Goal: Task Accomplishment & Management: Manage account settings

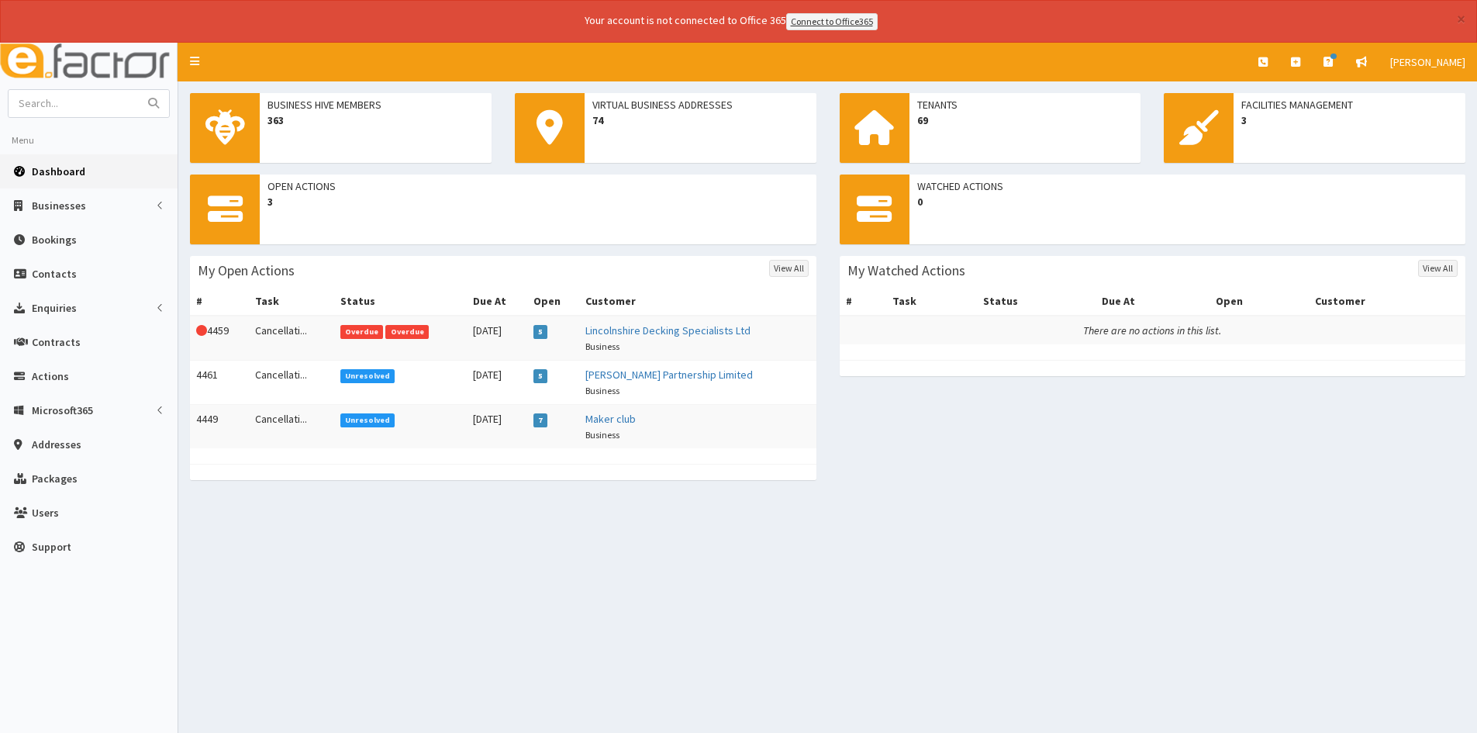
click at [334, 330] on td "Overdue Overdue" at bounding box center [400, 337] width 133 height 45
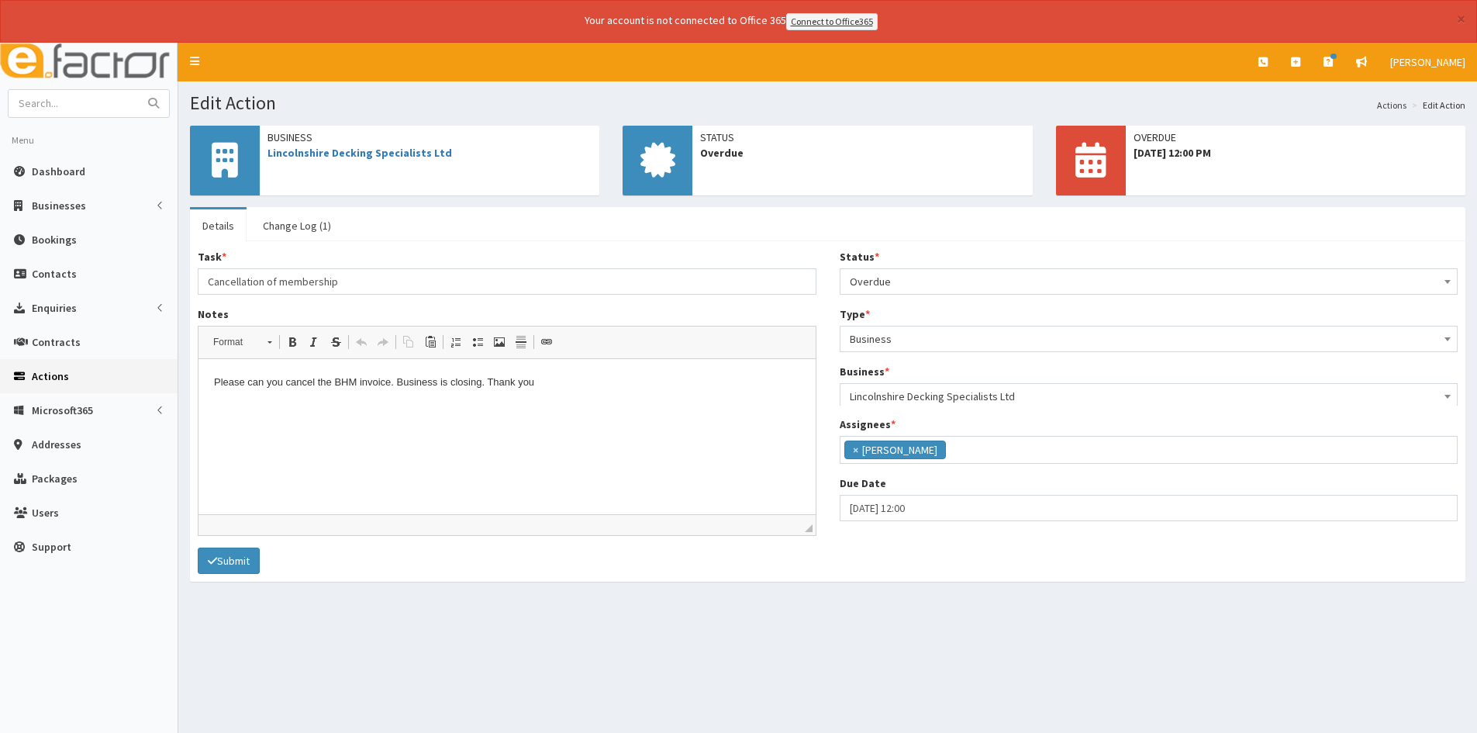
scroll to position [98, 0]
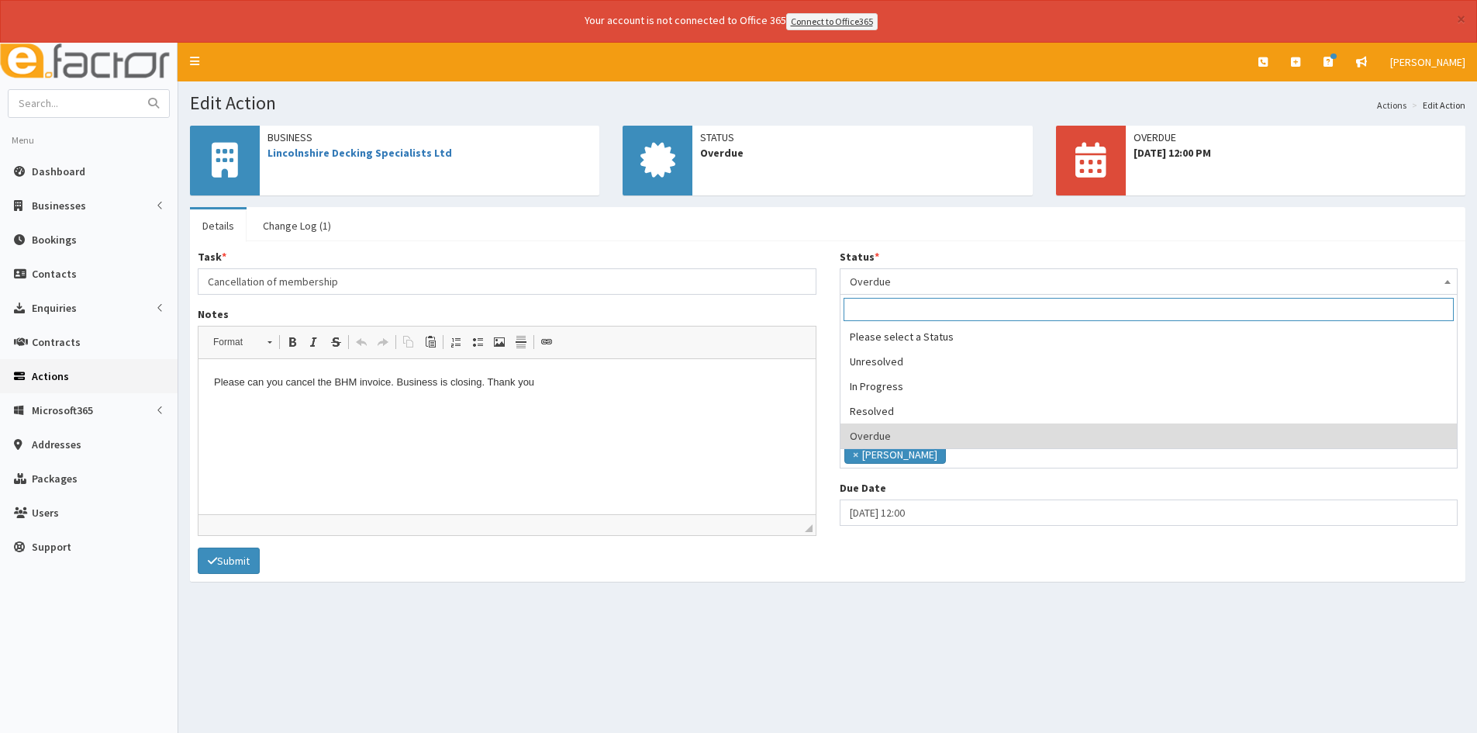
click at [938, 283] on span "Overdue" at bounding box center [1149, 282] width 598 height 22
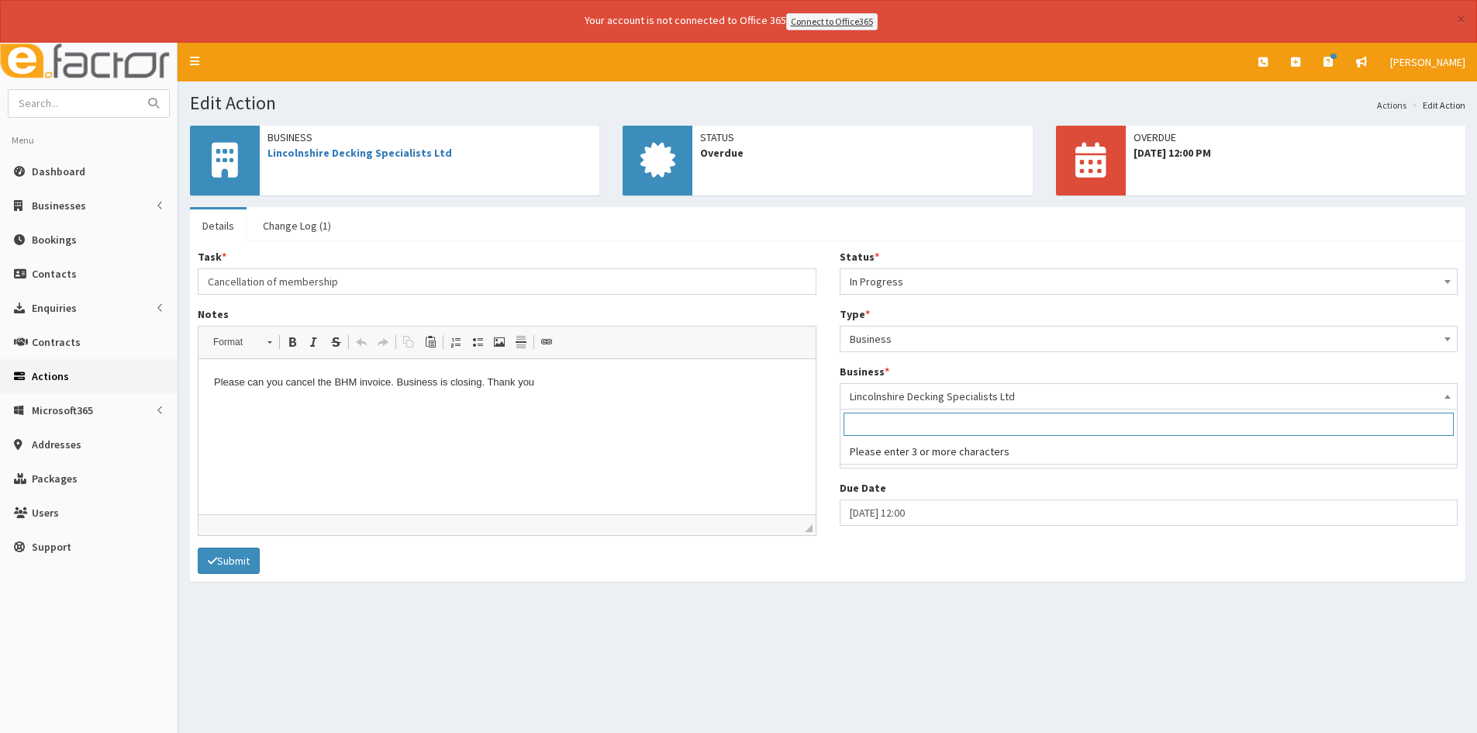
drag, startPoint x: 919, startPoint y: 394, endPoint x: 919, endPoint y: 402, distance: 8.5
click at [919, 402] on span "Lincolnshire Decking Specialists Ltd" at bounding box center [1149, 396] width 598 height 22
click at [940, 278] on span "In Progress" at bounding box center [1149, 282] width 598 height 22
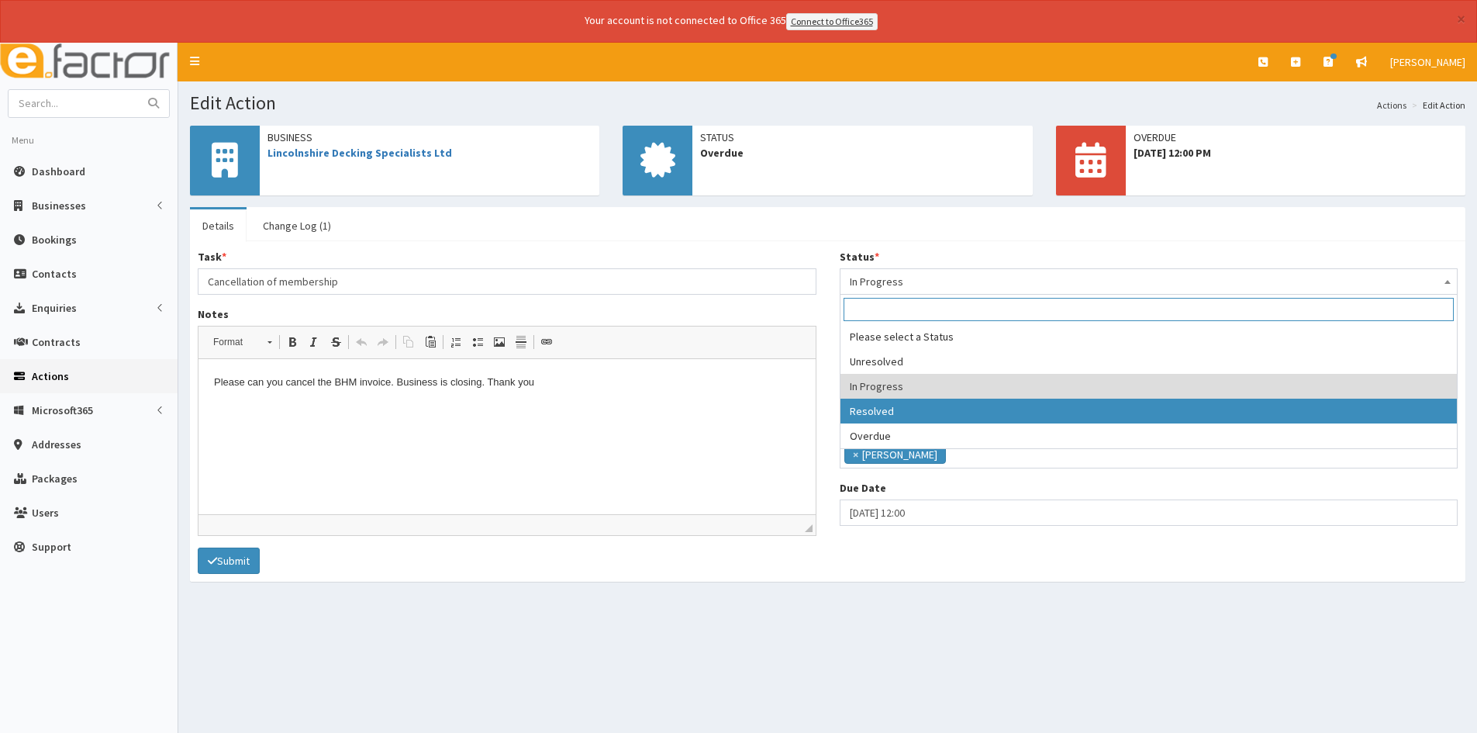
select select "3"
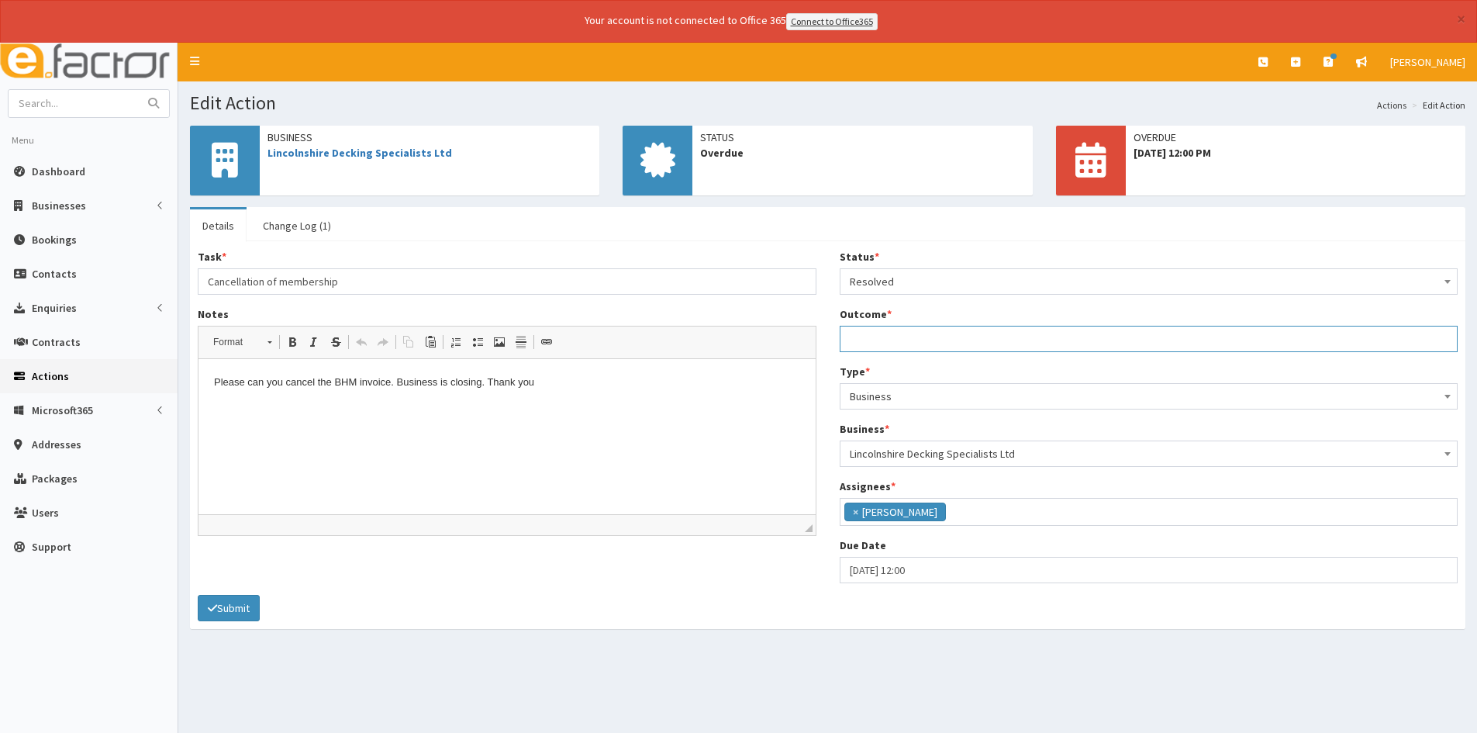
click at [928, 339] on input "Outcome *" at bounding box center [1149, 339] width 619 height 26
type input "Cancelled repeating invoice"
click at [244, 616] on button "Submit" at bounding box center [229, 608] width 62 height 26
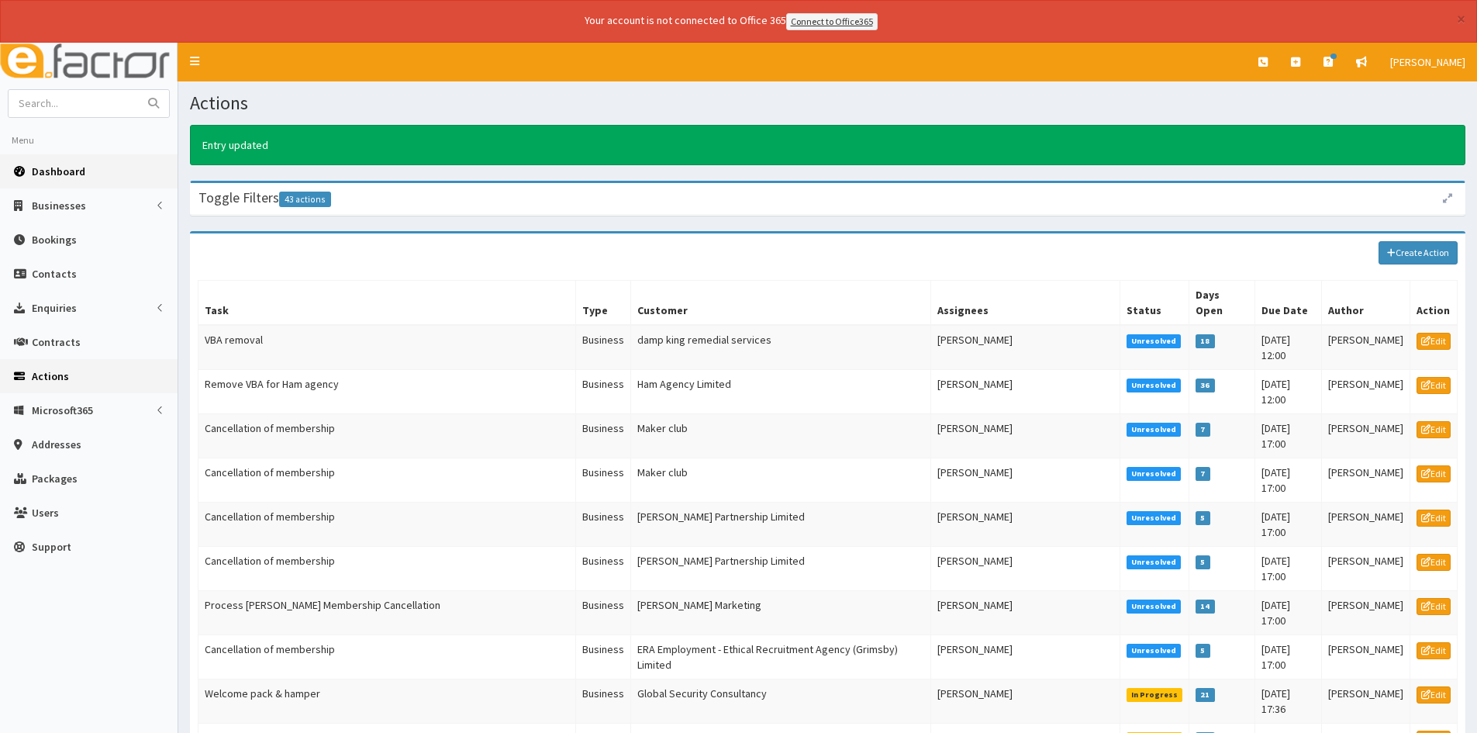
click at [50, 173] on span "Dashboard" at bounding box center [58, 171] width 53 height 14
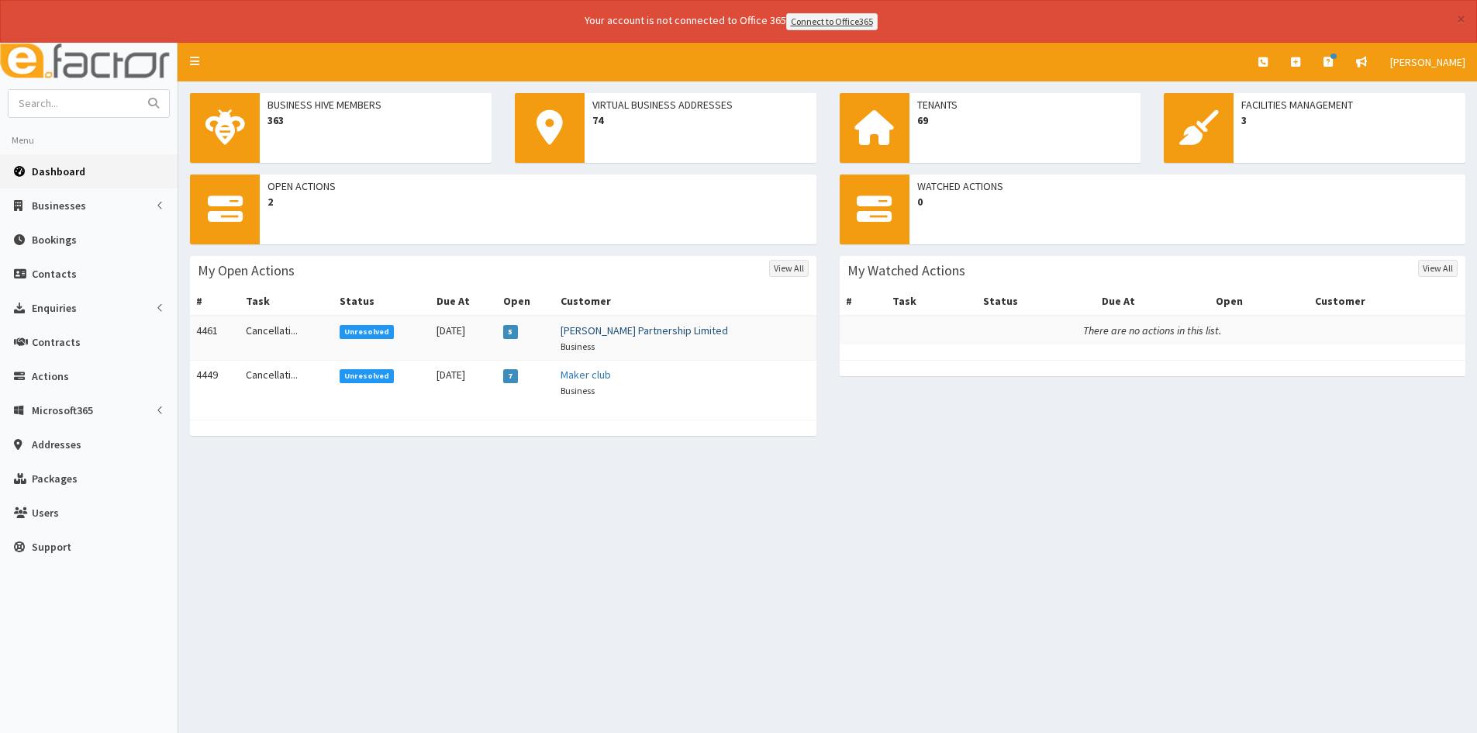
click at [592, 332] on link "[PERSON_NAME] Partnership Limited" at bounding box center [643, 330] width 167 height 14
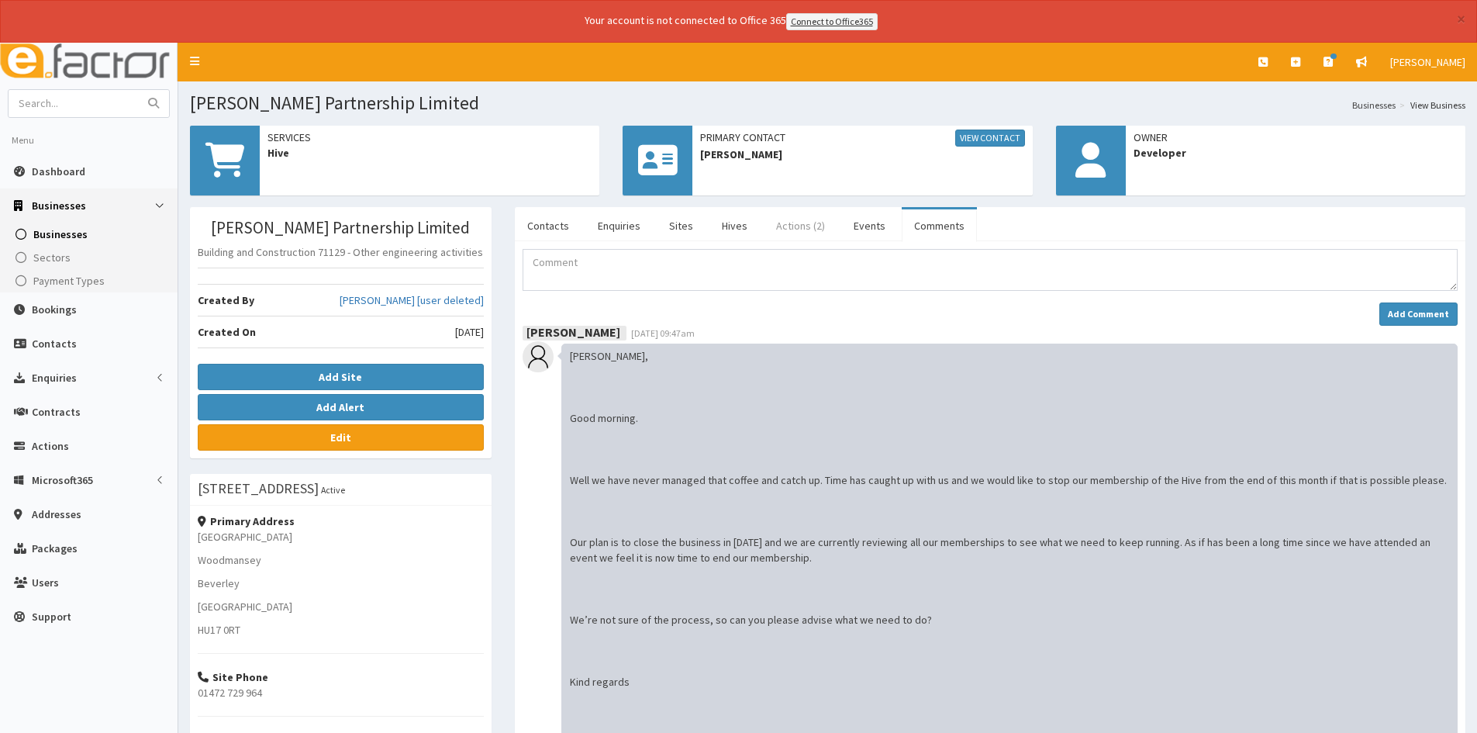
click at [786, 231] on link "Actions (2)" at bounding box center [801, 225] width 74 height 33
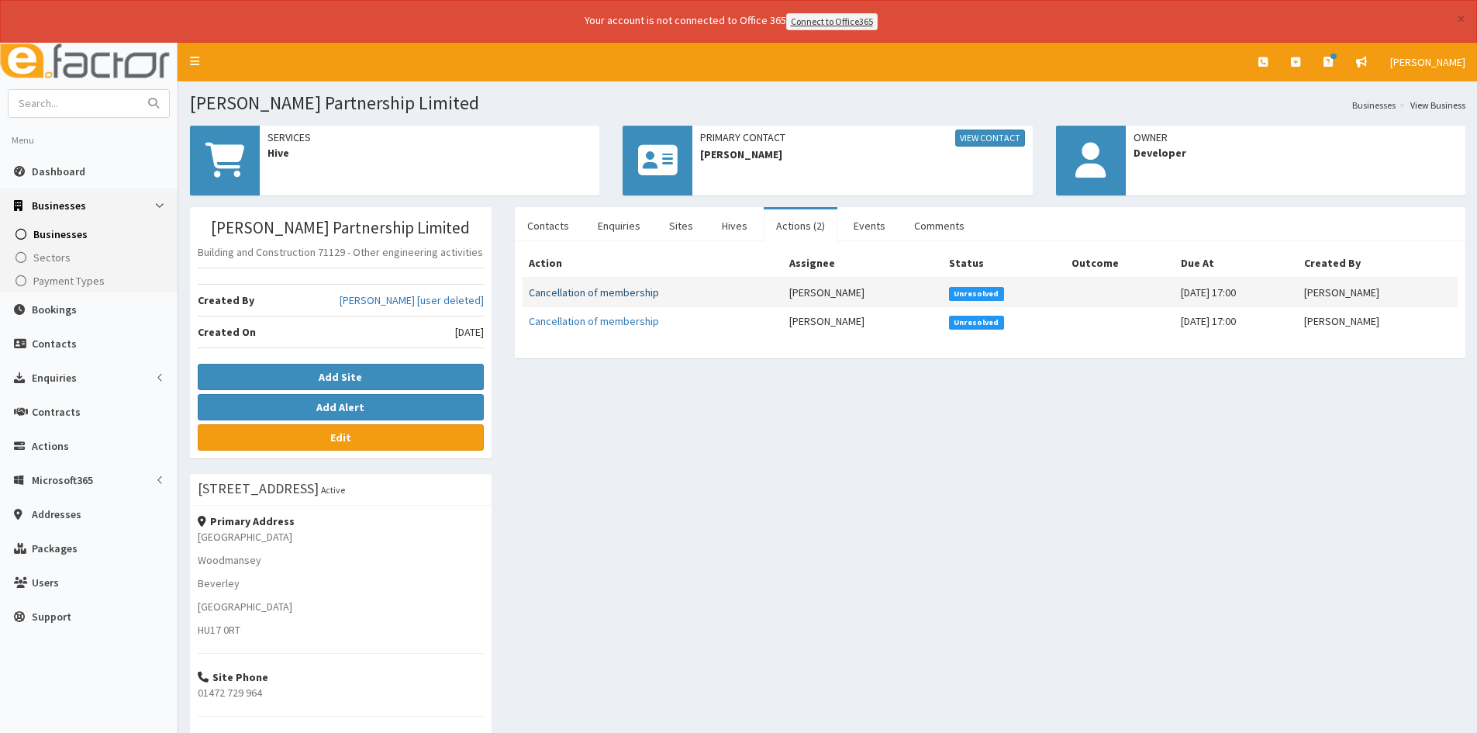
click at [626, 288] on link "Cancellation of membership" at bounding box center [594, 292] width 130 height 14
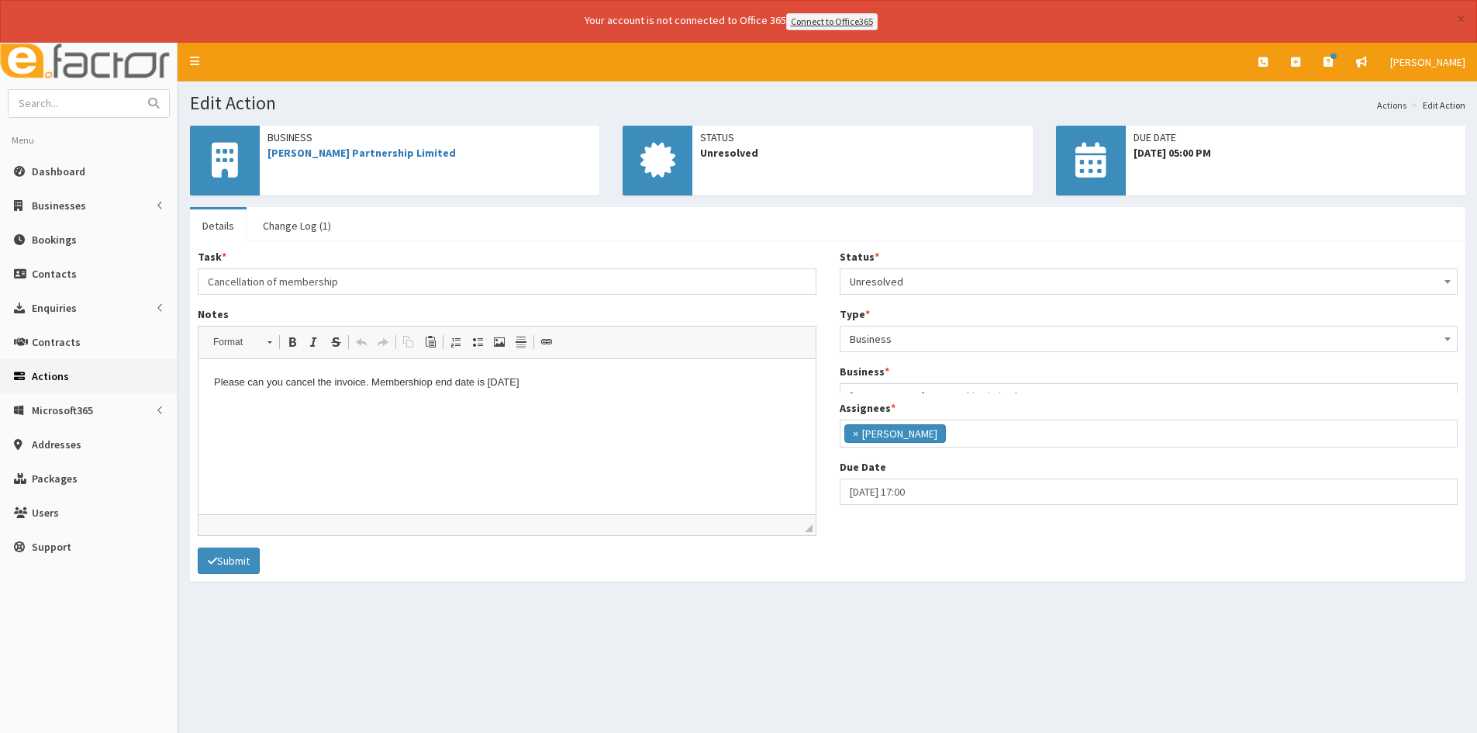
scroll to position [98, 0]
click at [866, 288] on span "Unresolved" at bounding box center [1149, 282] width 598 height 22
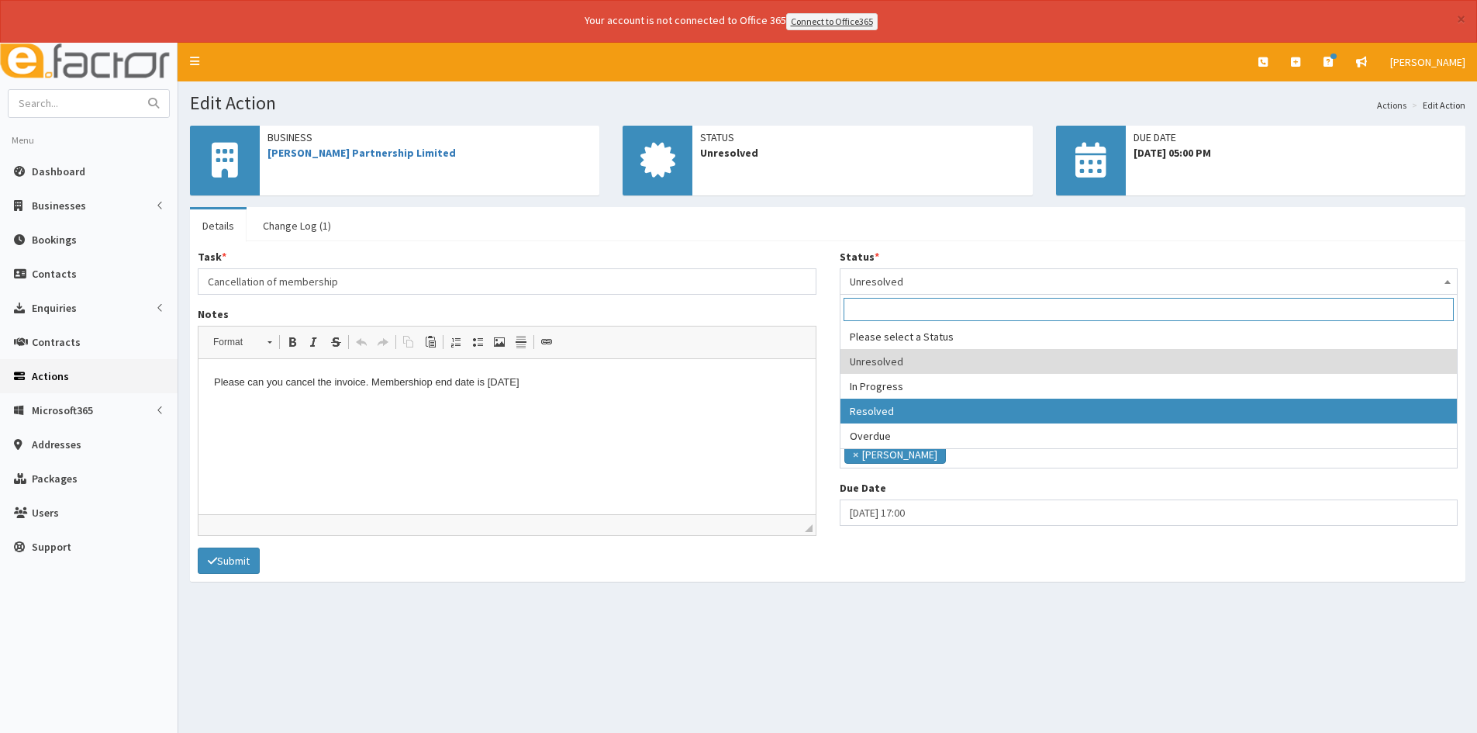
select select "3"
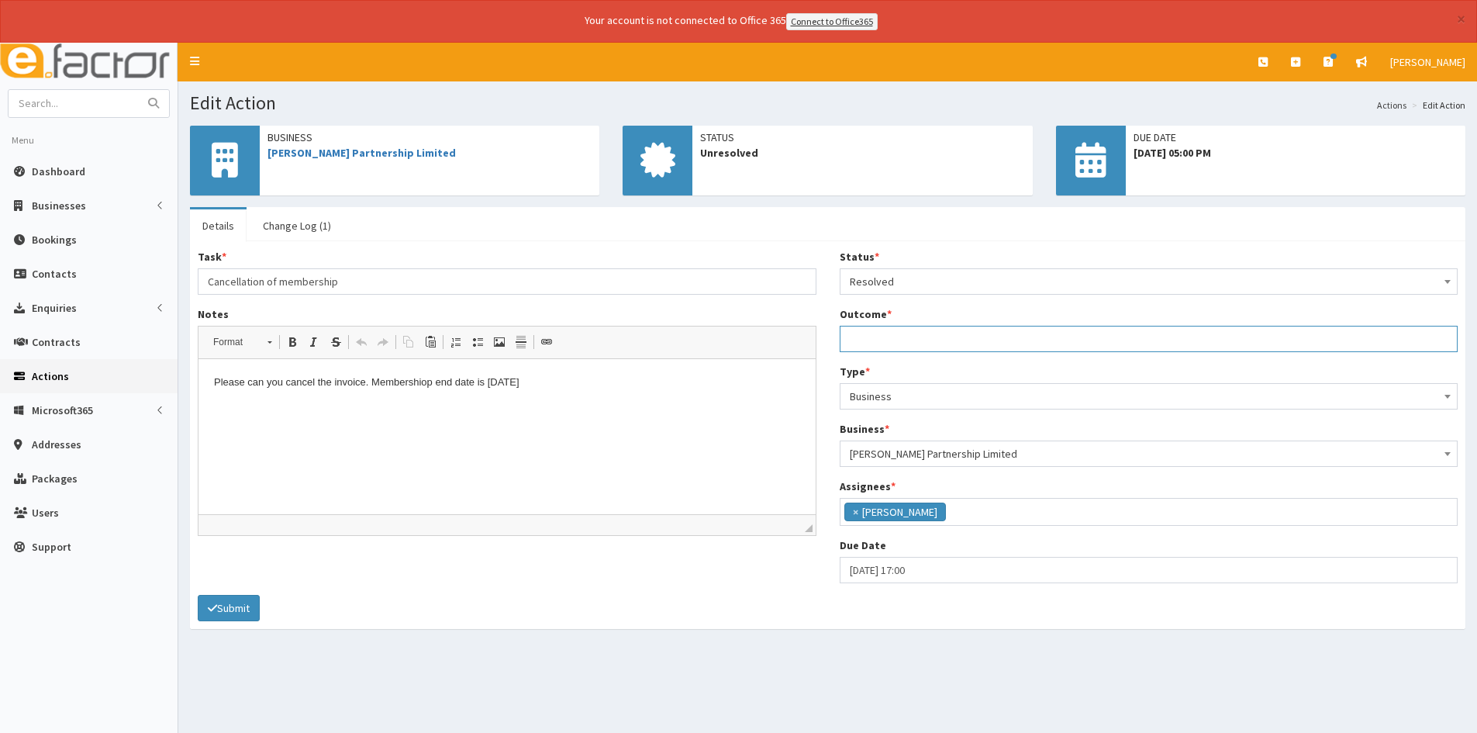
click at [882, 341] on input "Outcome *" at bounding box center [1149, 339] width 619 height 26
type input "Cancelled repeating invoice"
click at [243, 612] on button "Submit" at bounding box center [229, 608] width 62 height 26
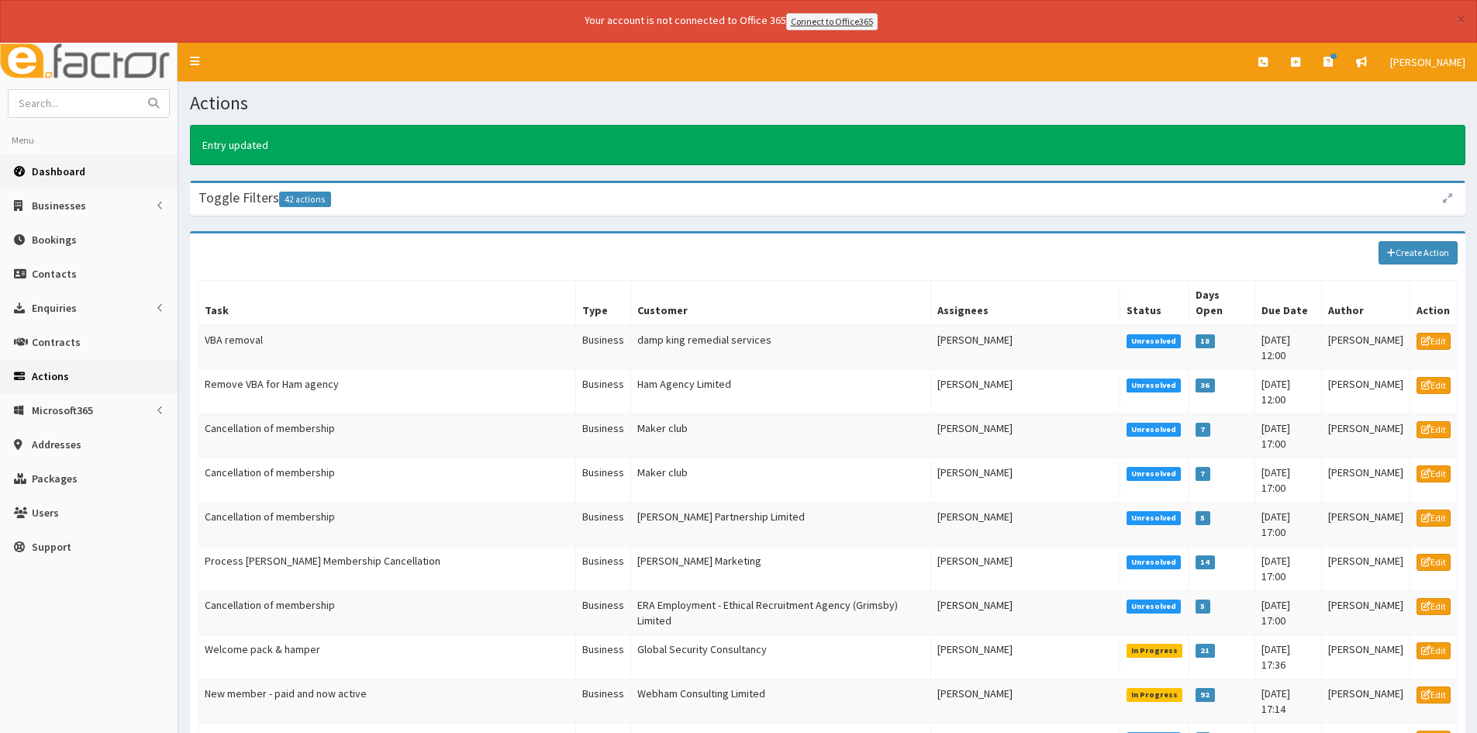
click at [60, 174] on span "Dashboard" at bounding box center [58, 171] width 53 height 14
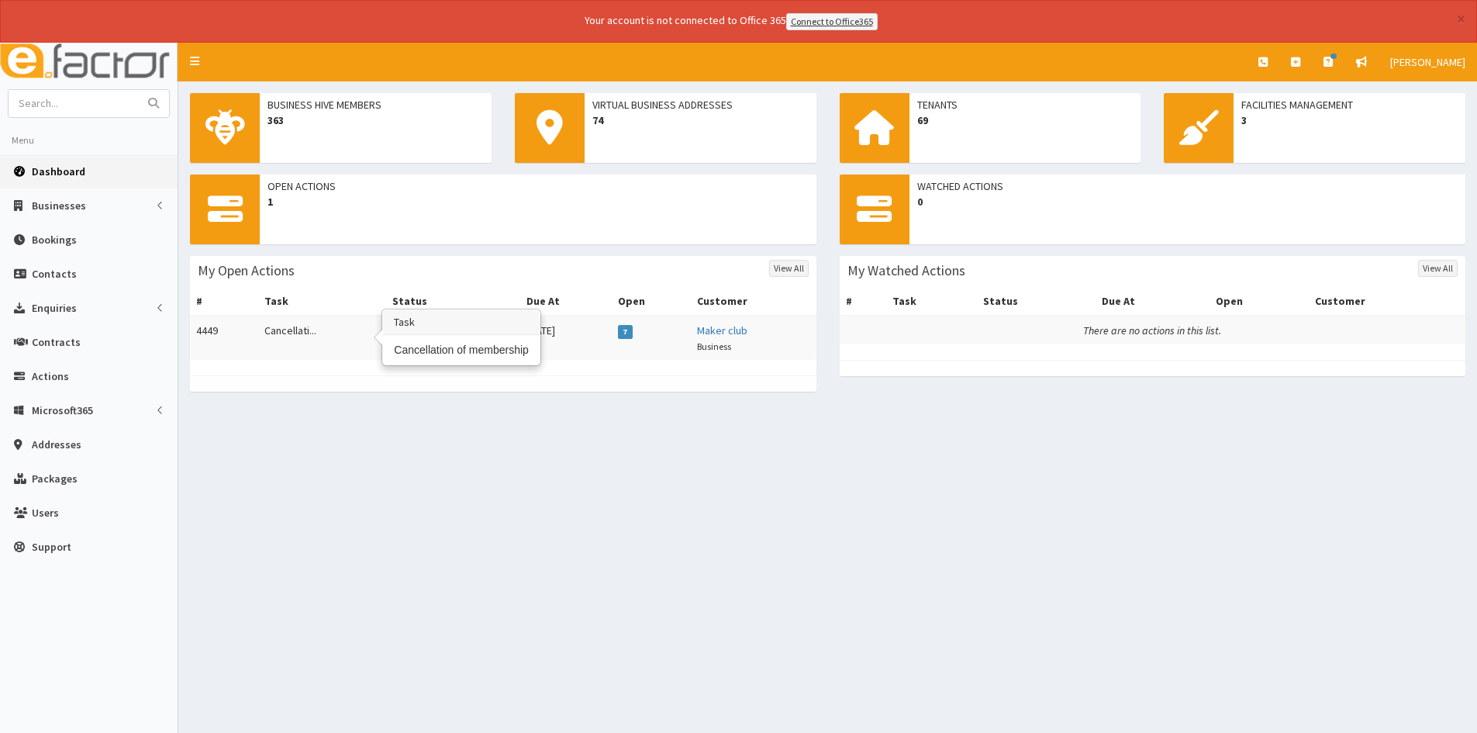
click at [278, 326] on td "Cancellati..." at bounding box center [322, 337] width 129 height 44
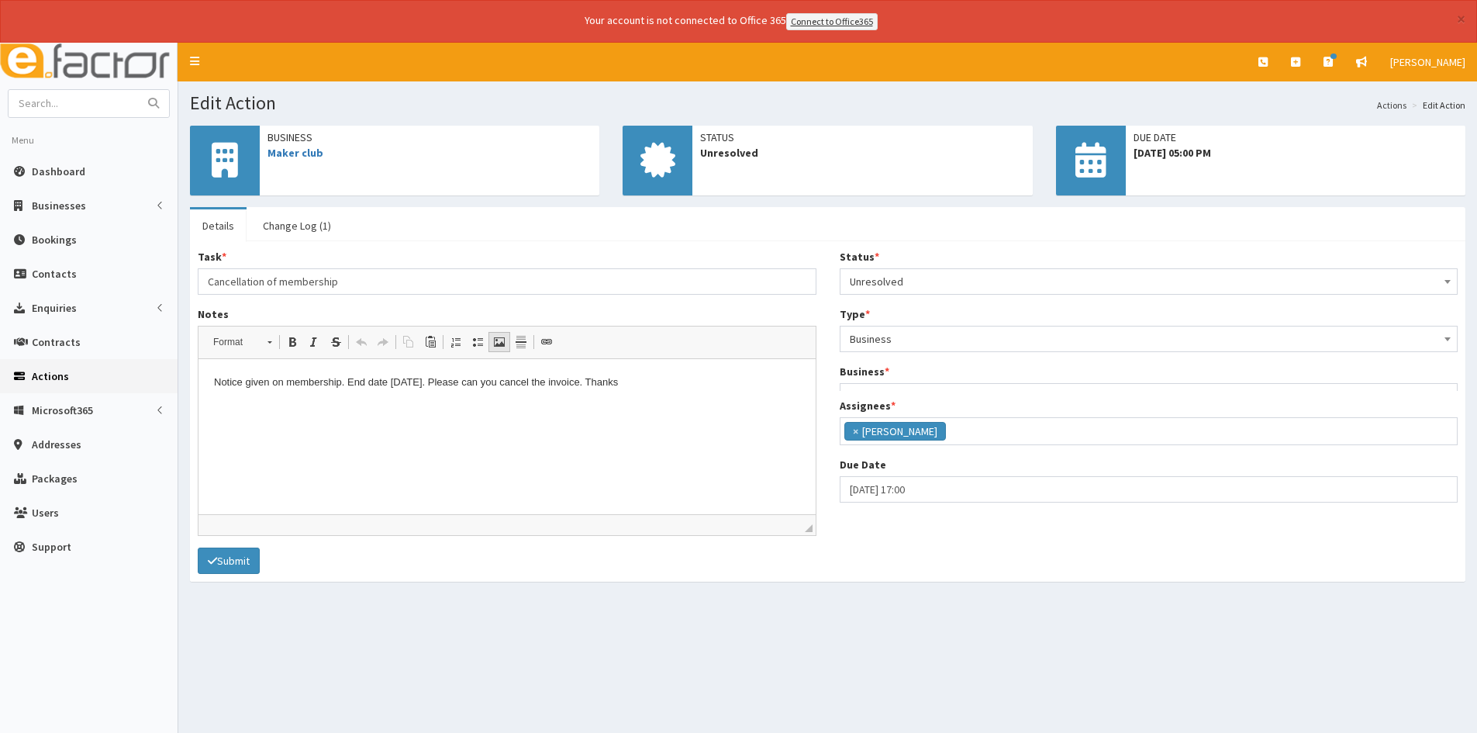
scroll to position [98, 0]
click at [909, 280] on span "Unresolved" at bounding box center [1149, 282] width 598 height 22
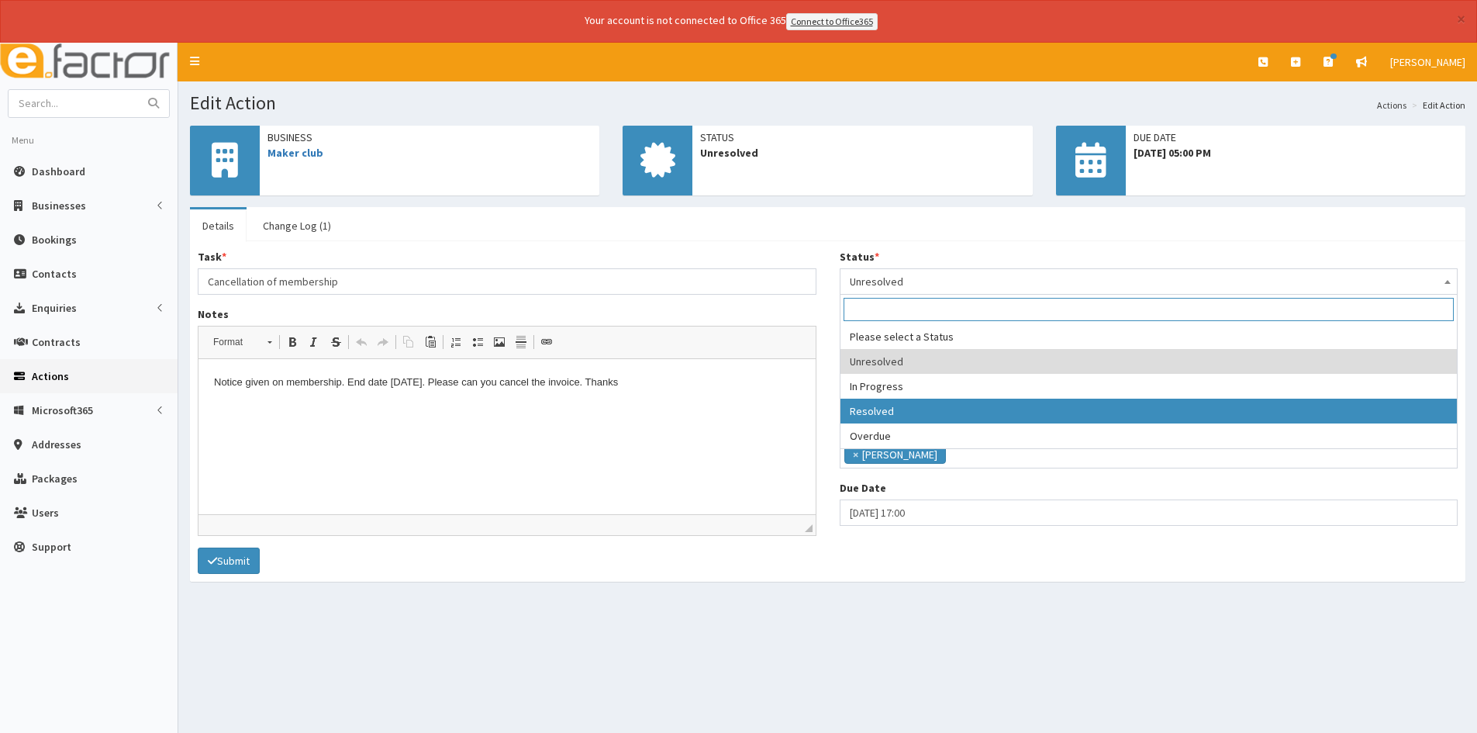
select select "3"
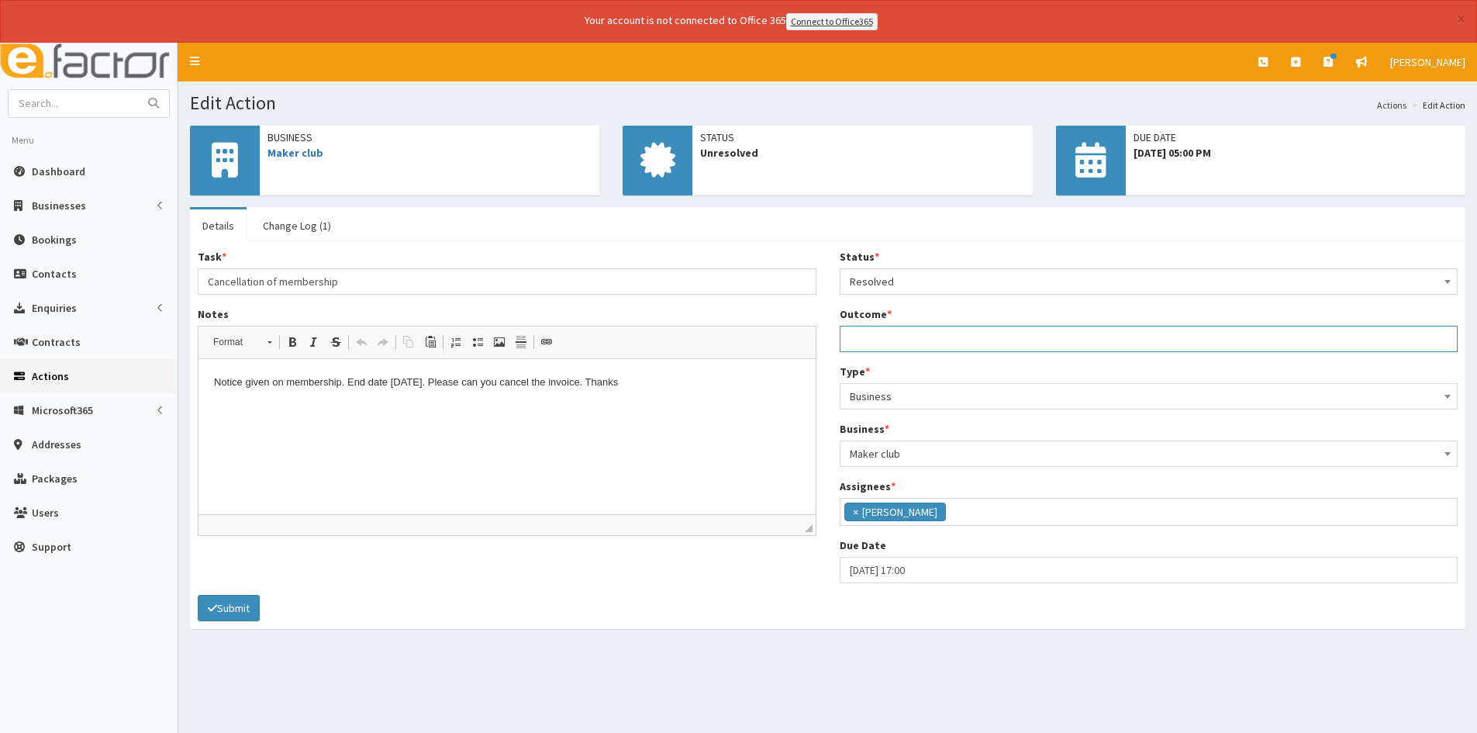
click at [906, 345] on input "Outcome *" at bounding box center [1149, 339] width 619 height 26
type input "Cancelled repeating invoice"
click at [236, 608] on button "Submit" at bounding box center [229, 608] width 62 height 26
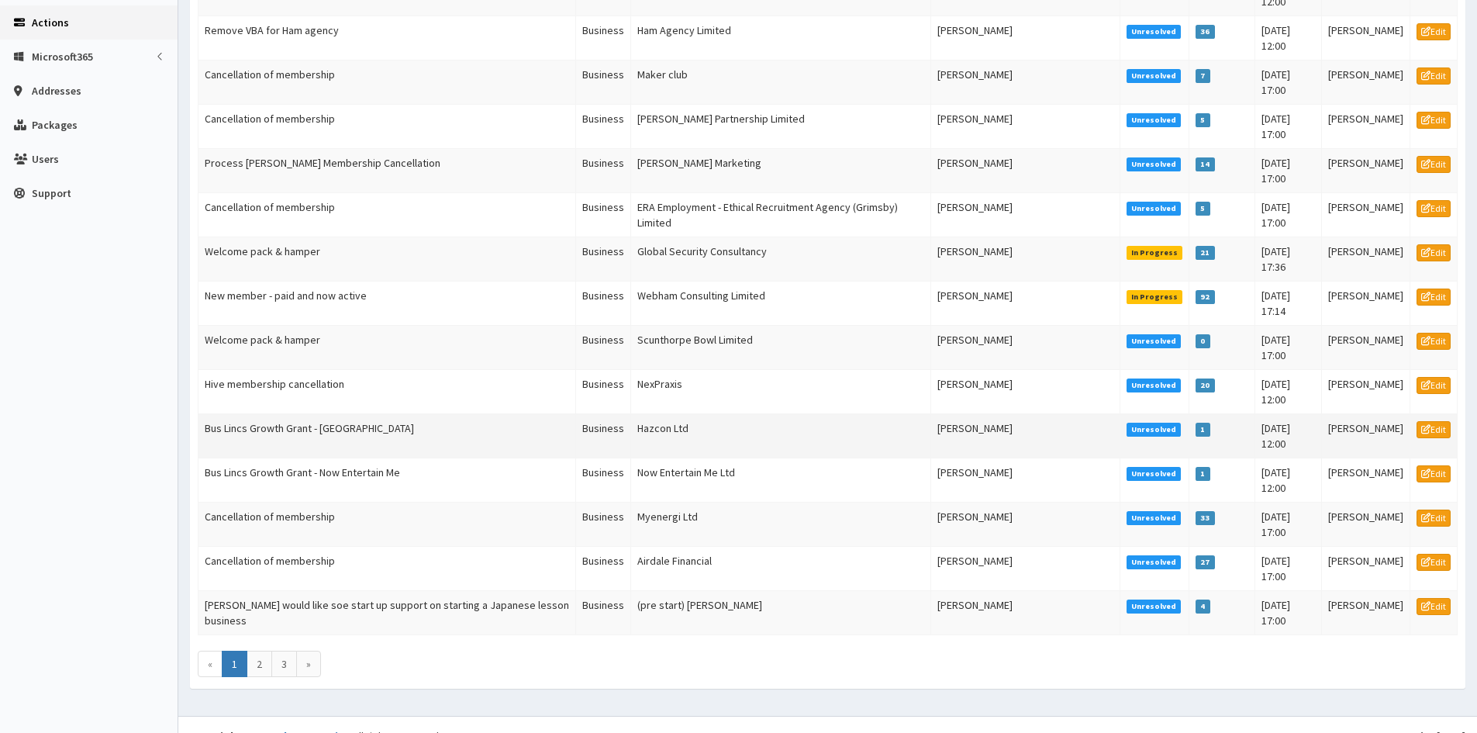
scroll to position [376, 0]
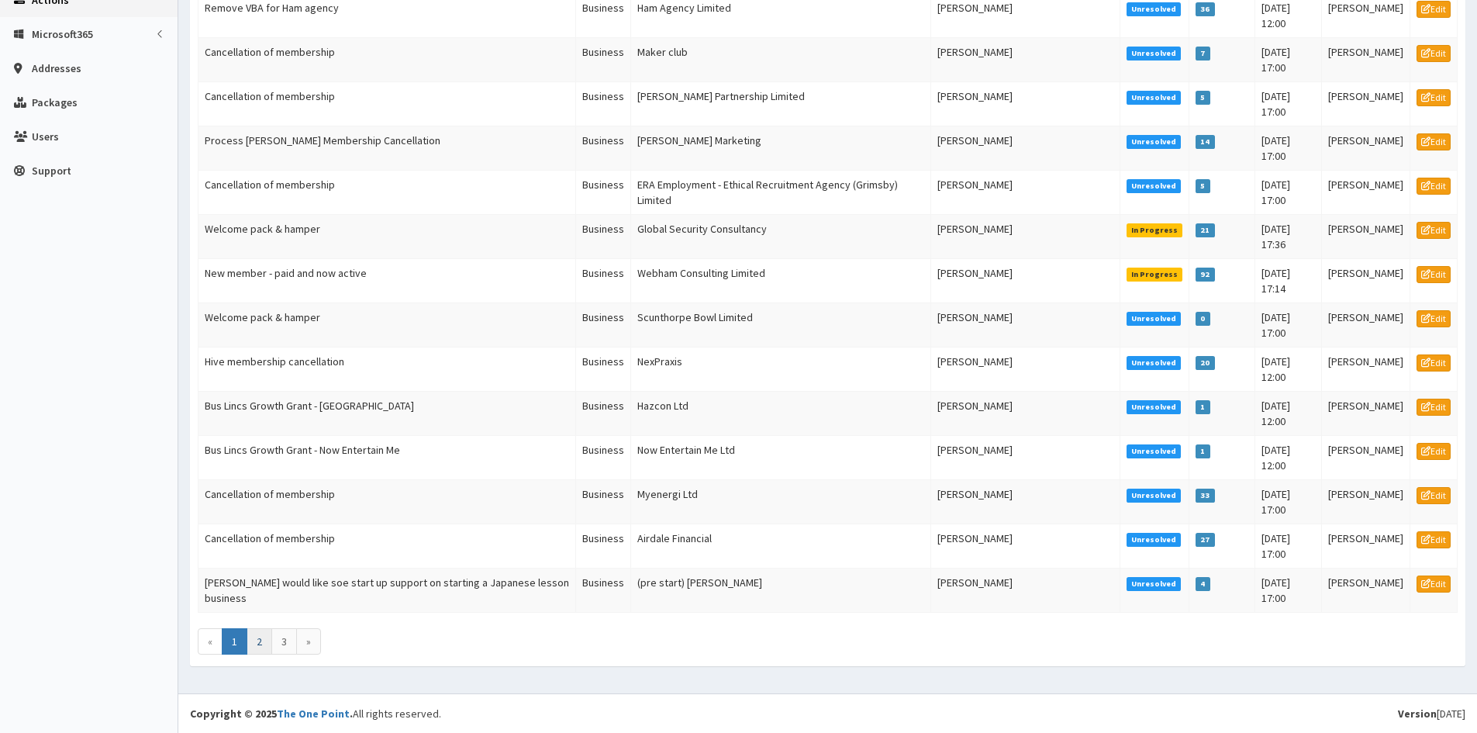
click at [258, 646] on link "2" at bounding box center [260, 641] width 26 height 26
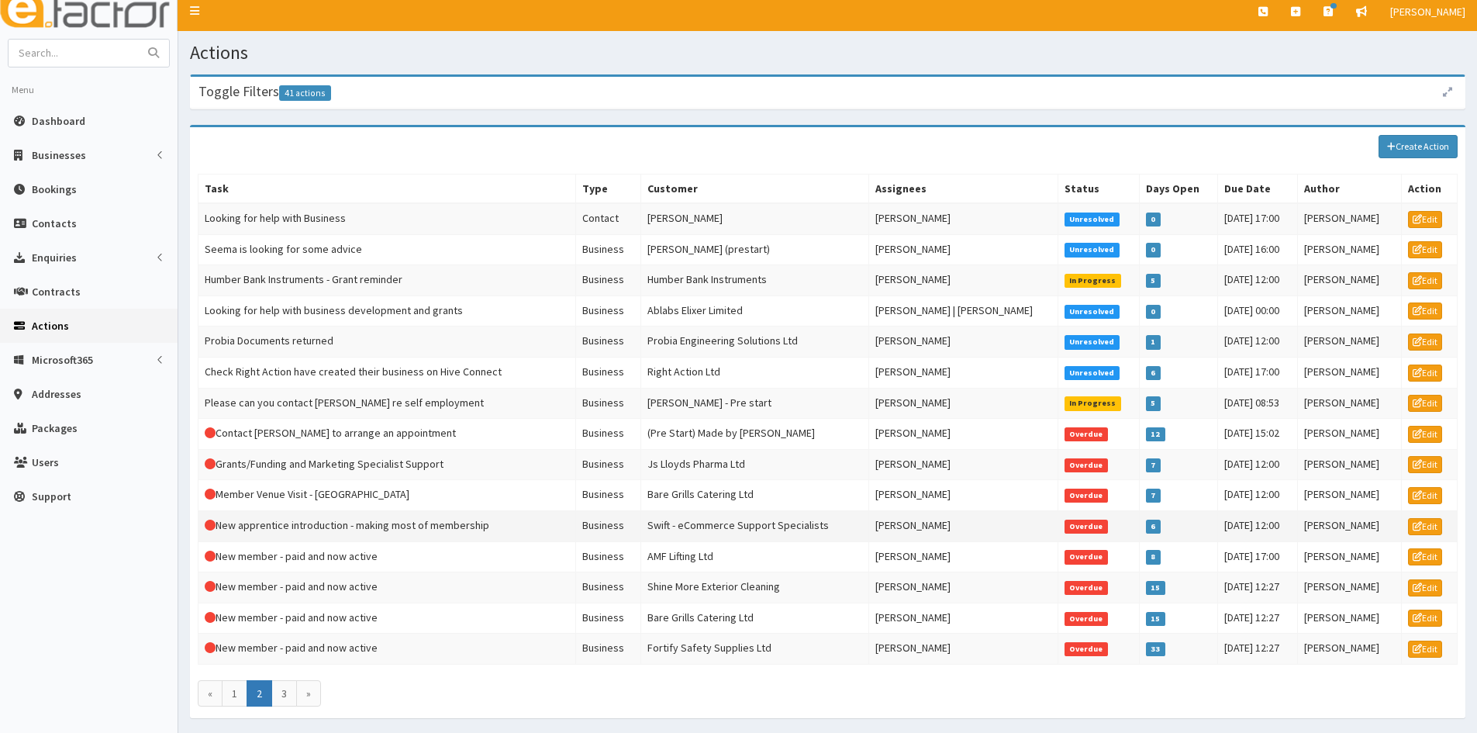
scroll to position [102, 0]
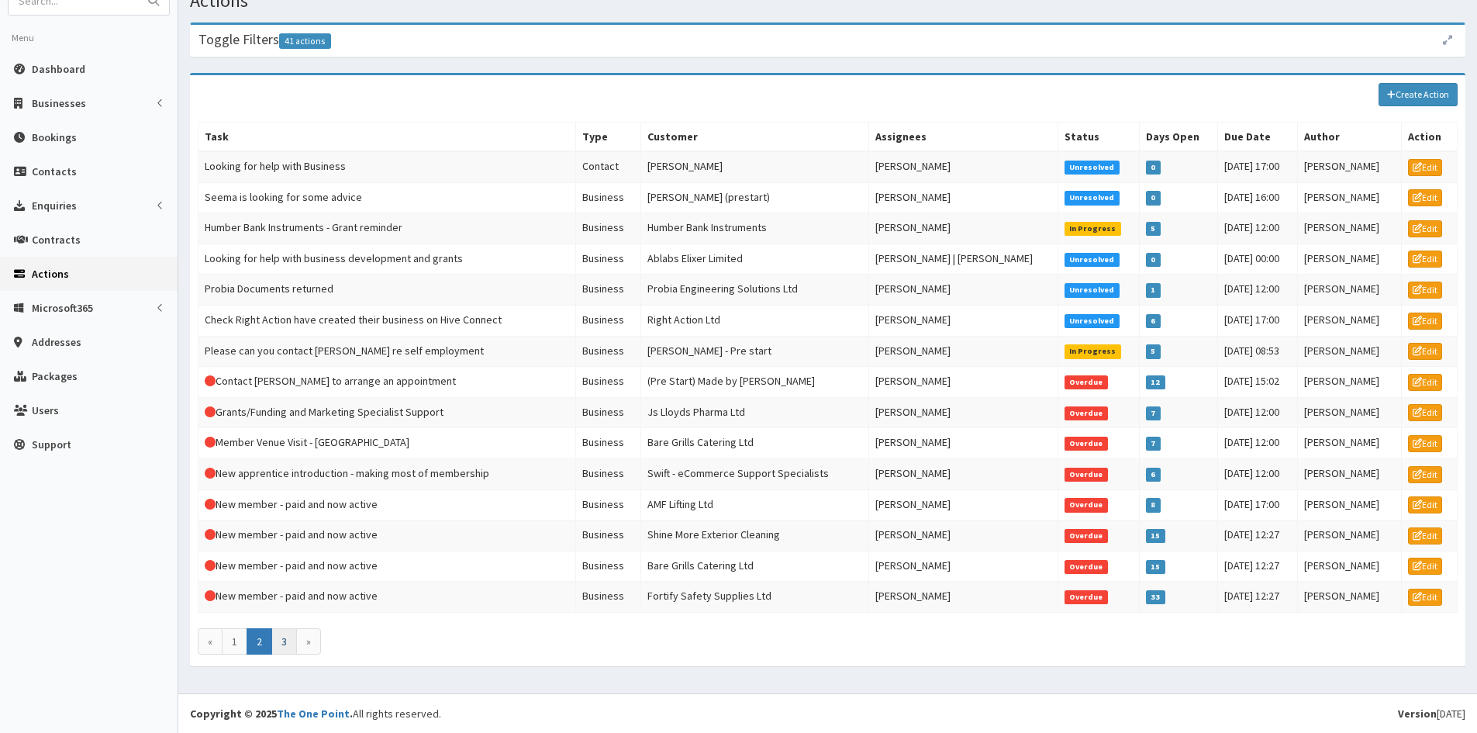
click at [284, 641] on link "3" at bounding box center [284, 641] width 26 height 26
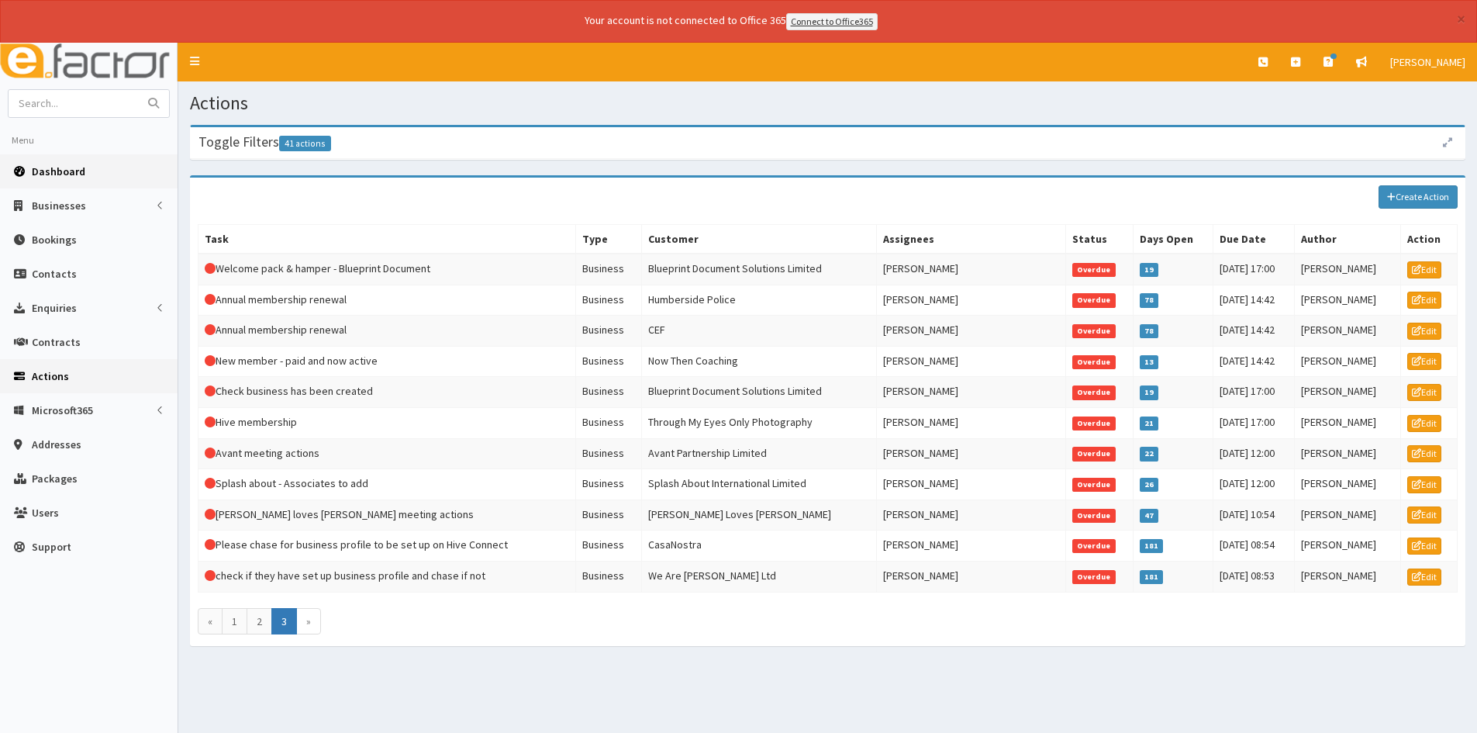
click at [67, 185] on link "Dashboard" at bounding box center [89, 171] width 178 height 34
